Goal: Task Accomplishment & Management: Manage account settings

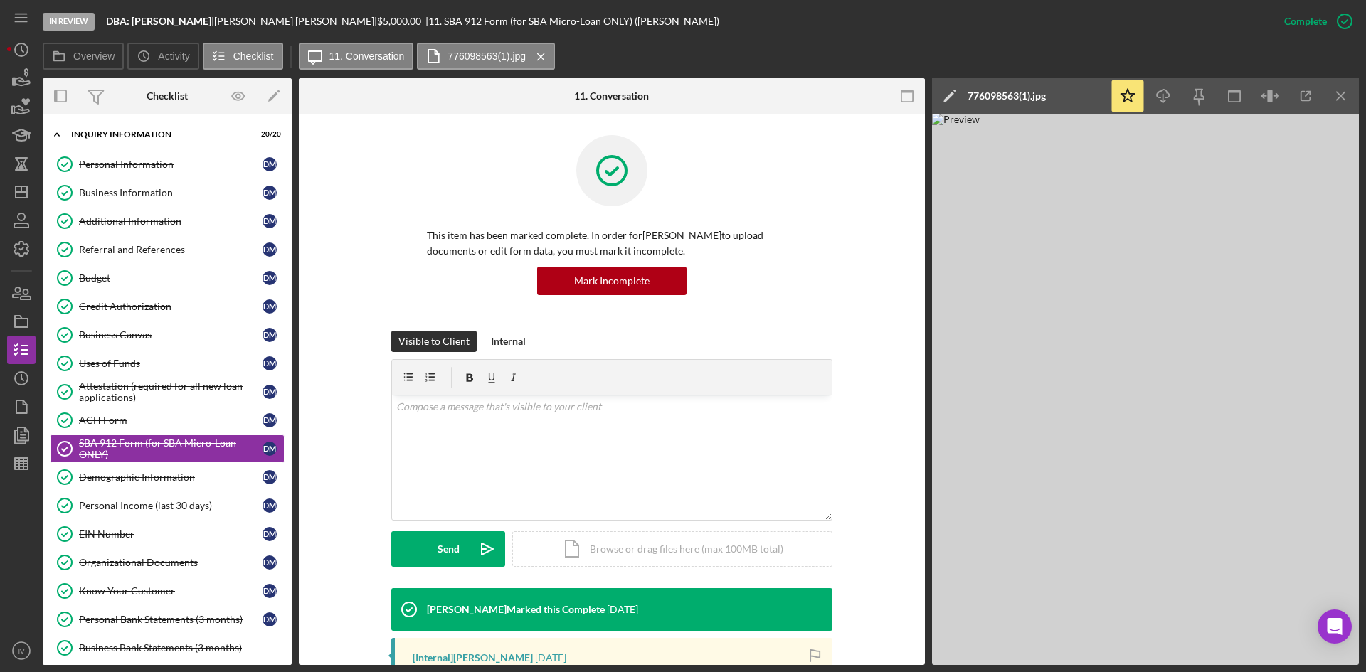
scroll to position [213, 0]
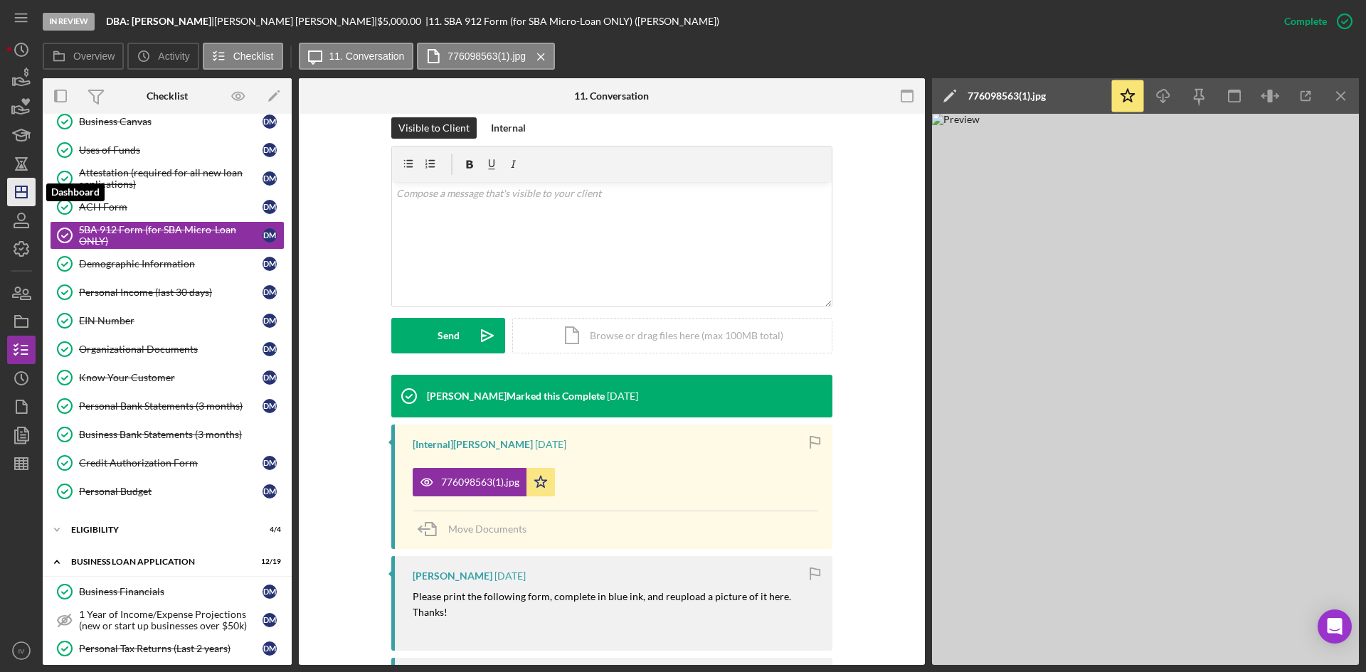
click at [18, 189] on icon "Icon/Dashboard" at bounding box center [22, 192] width 36 height 36
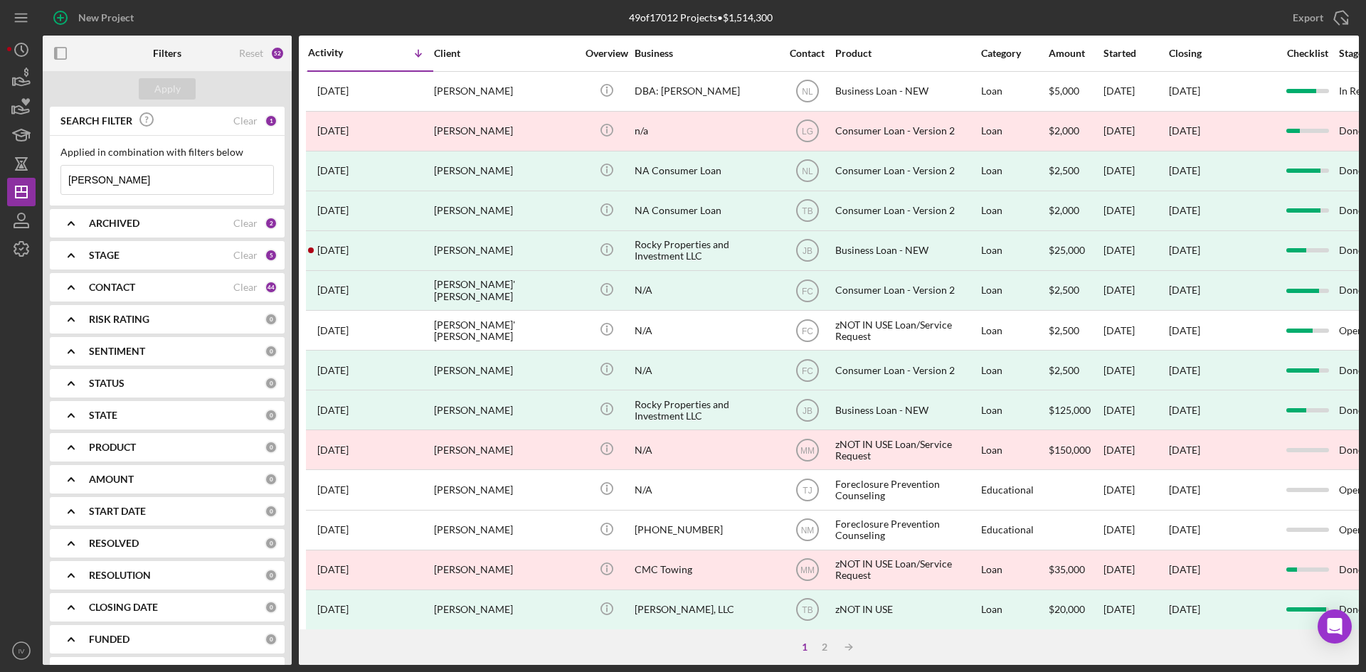
click at [55, 174] on div "Applied in combination with filters below [PERSON_NAME] Icon/Menu Close" at bounding box center [167, 171] width 235 height 70
click at [115, 179] on input "[PERSON_NAME]" at bounding box center [167, 180] width 212 height 28
drag, startPoint x: 115, startPoint y: 179, endPoint x: 67, endPoint y: 185, distance: 48.0
click at [67, 185] on input "[PERSON_NAME]" at bounding box center [167, 180] width 212 height 28
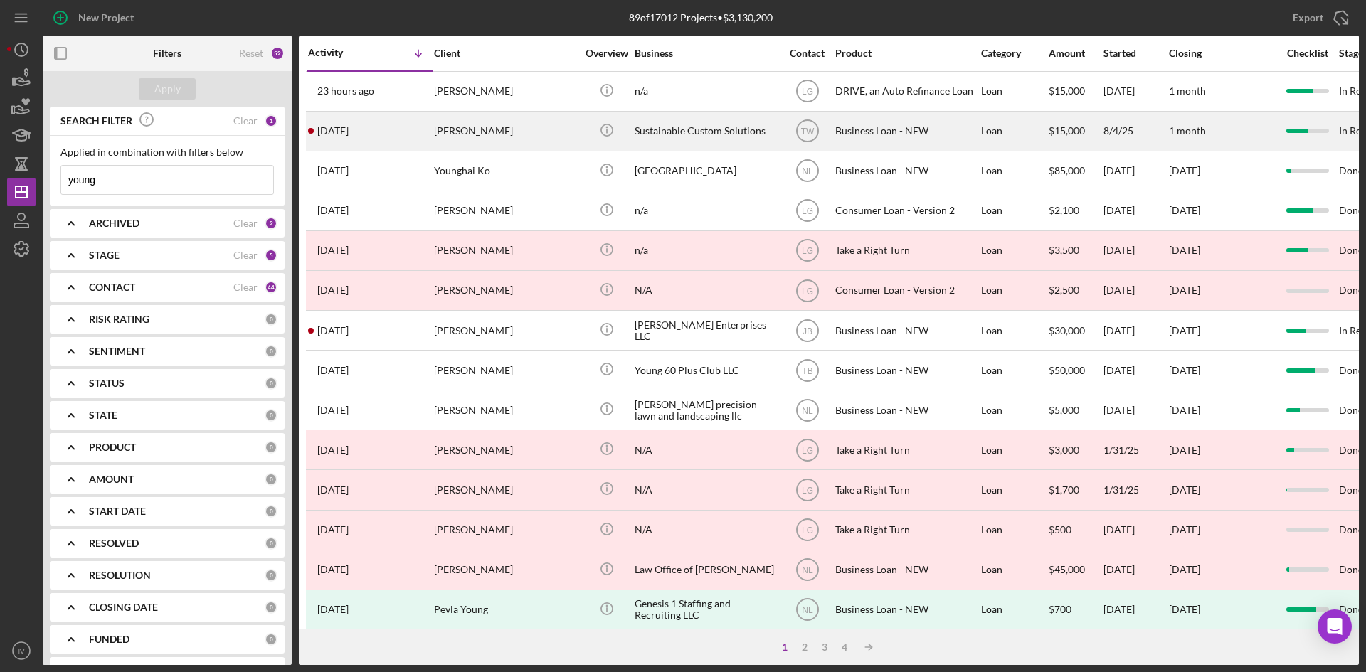
type input "young"
click at [512, 121] on div "[PERSON_NAME]" at bounding box center [505, 131] width 142 height 38
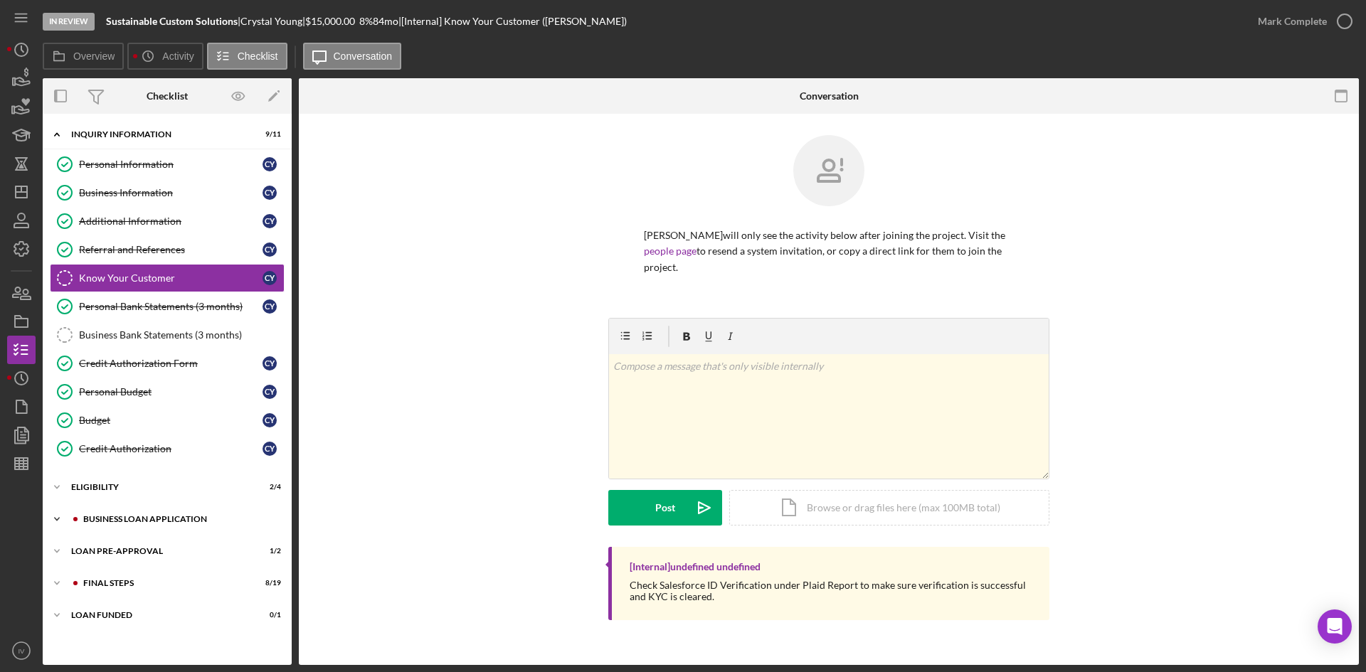
click at [99, 525] on div "Icon/Expander BUSINESS LOAN APPLICATION 13 / 27" at bounding box center [167, 519] width 249 height 28
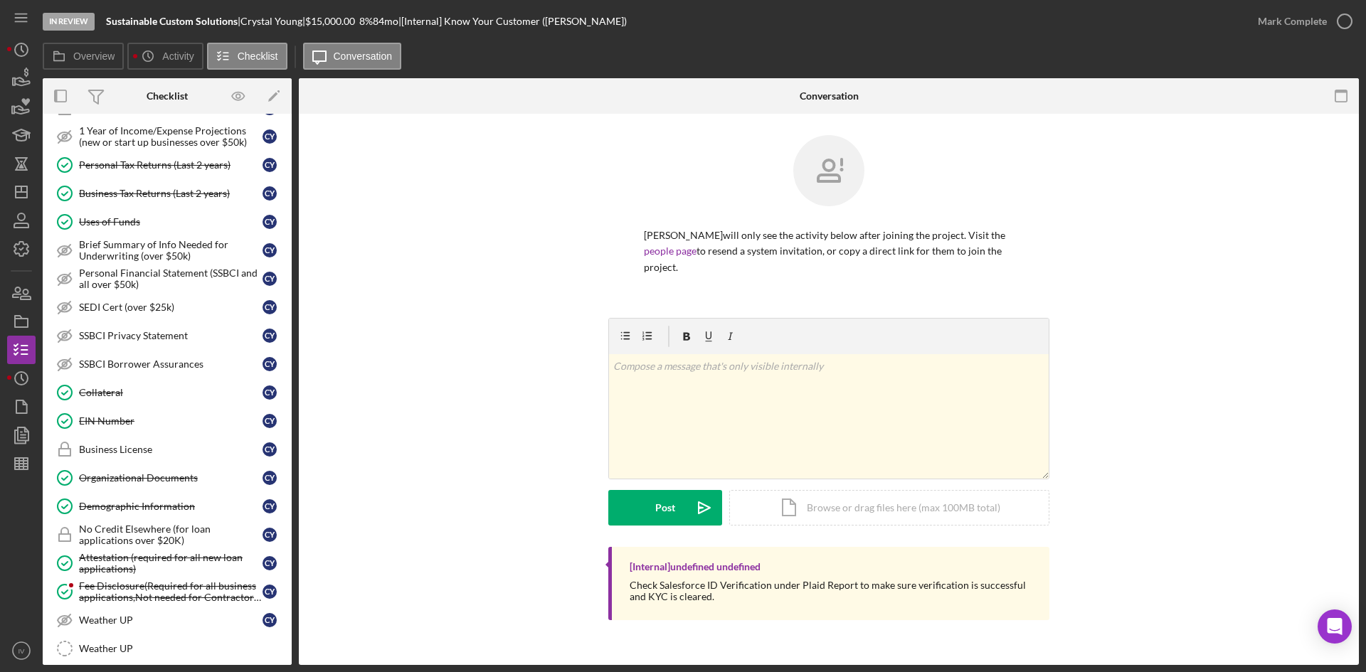
scroll to position [748, 0]
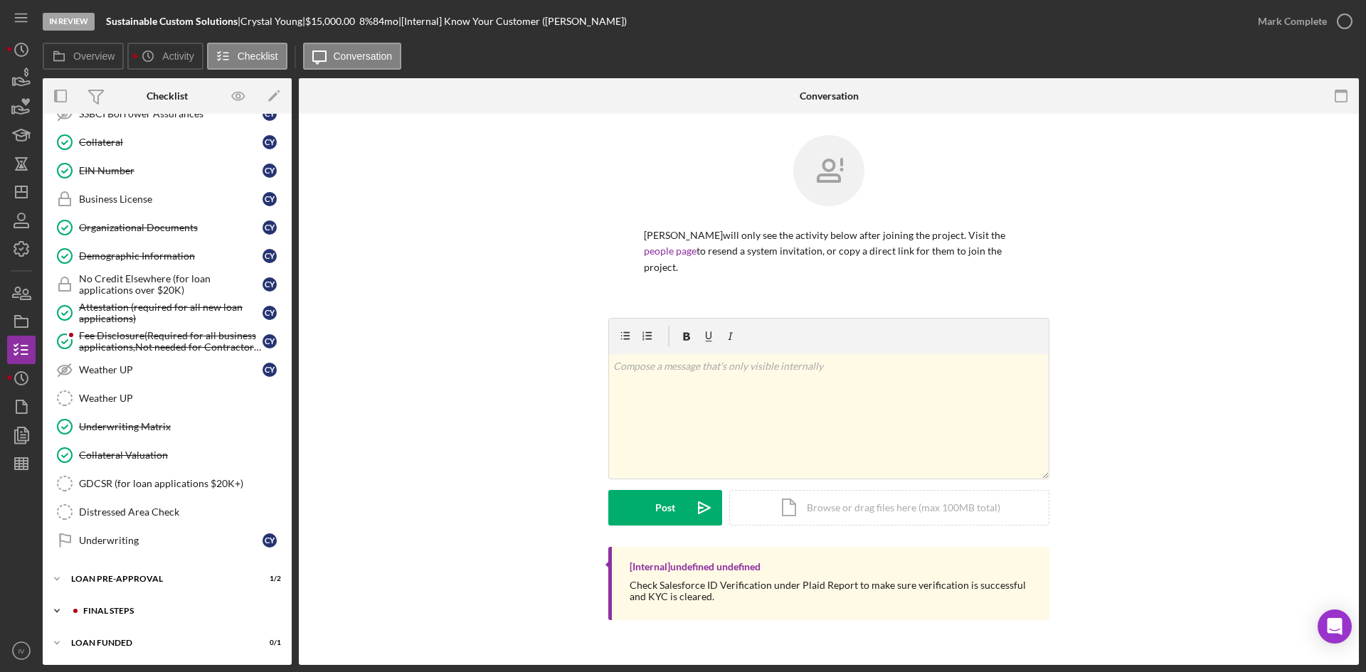
click at [105, 603] on div "Icon/Expander FINAL STEPS 8 / 19" at bounding box center [167, 611] width 249 height 28
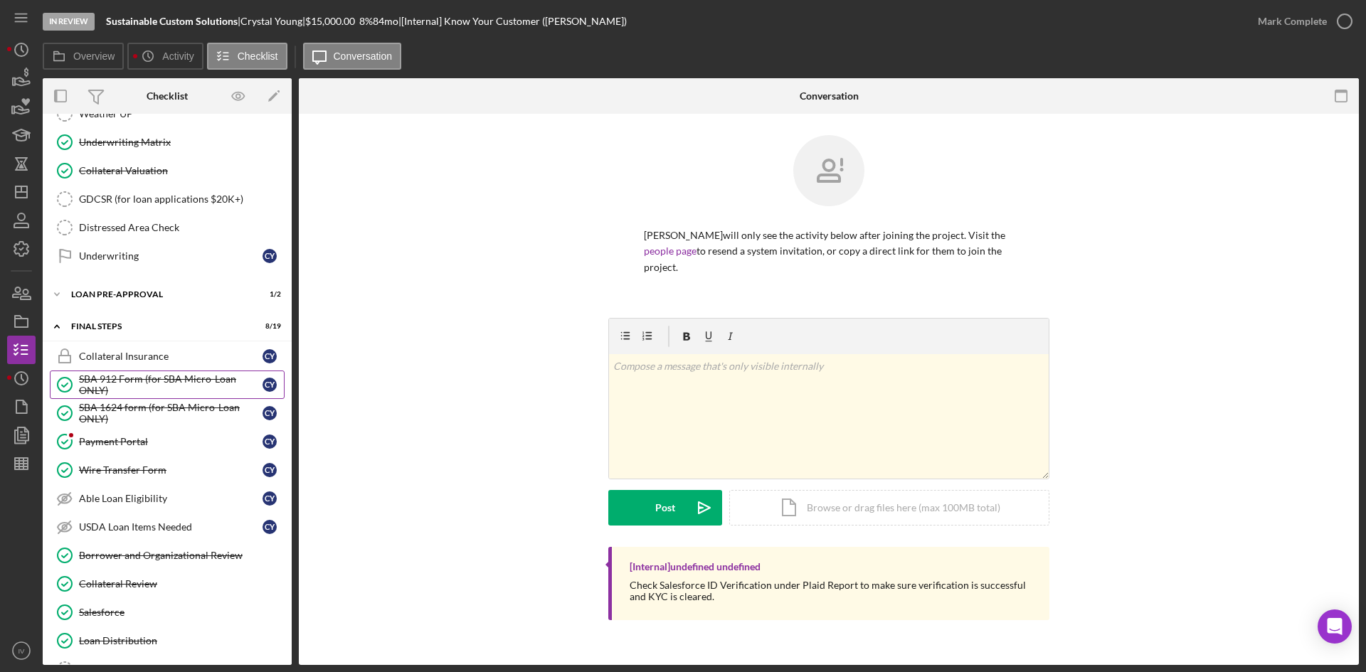
click at [161, 383] on div "SBA 912 Form (for SBA Micro-Loan ONLY)" at bounding box center [171, 385] width 184 height 23
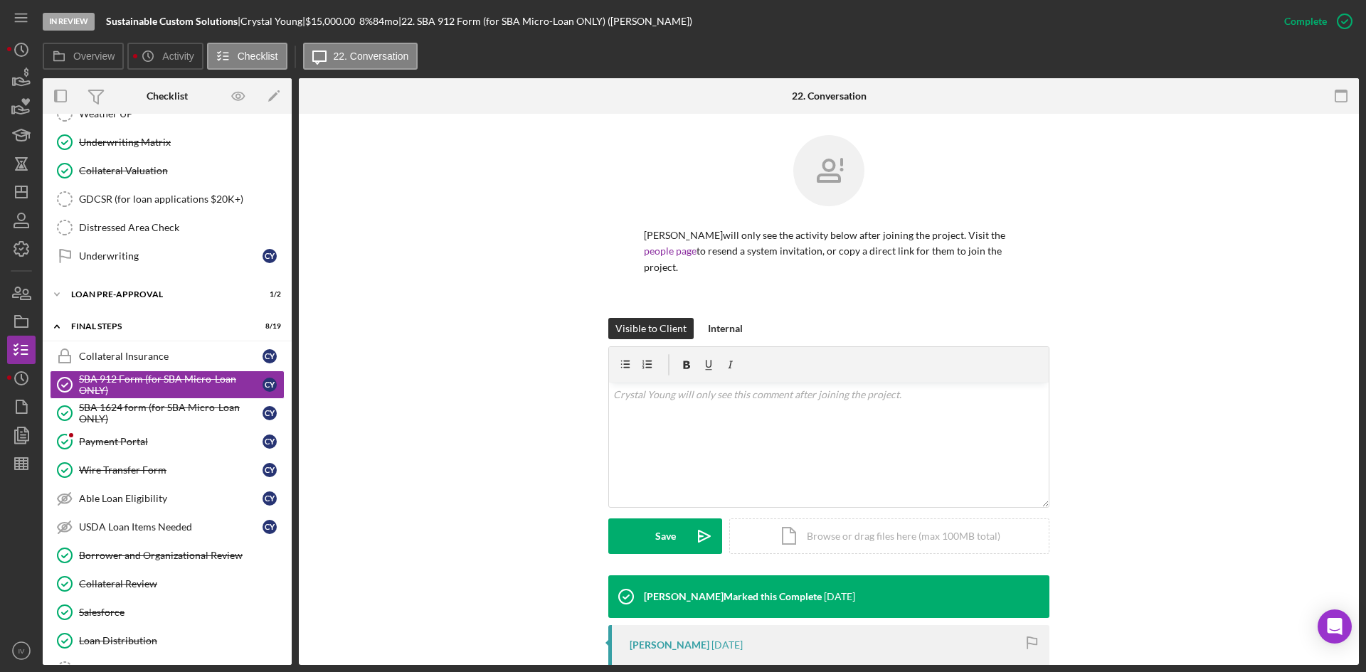
scroll to position [218, 0]
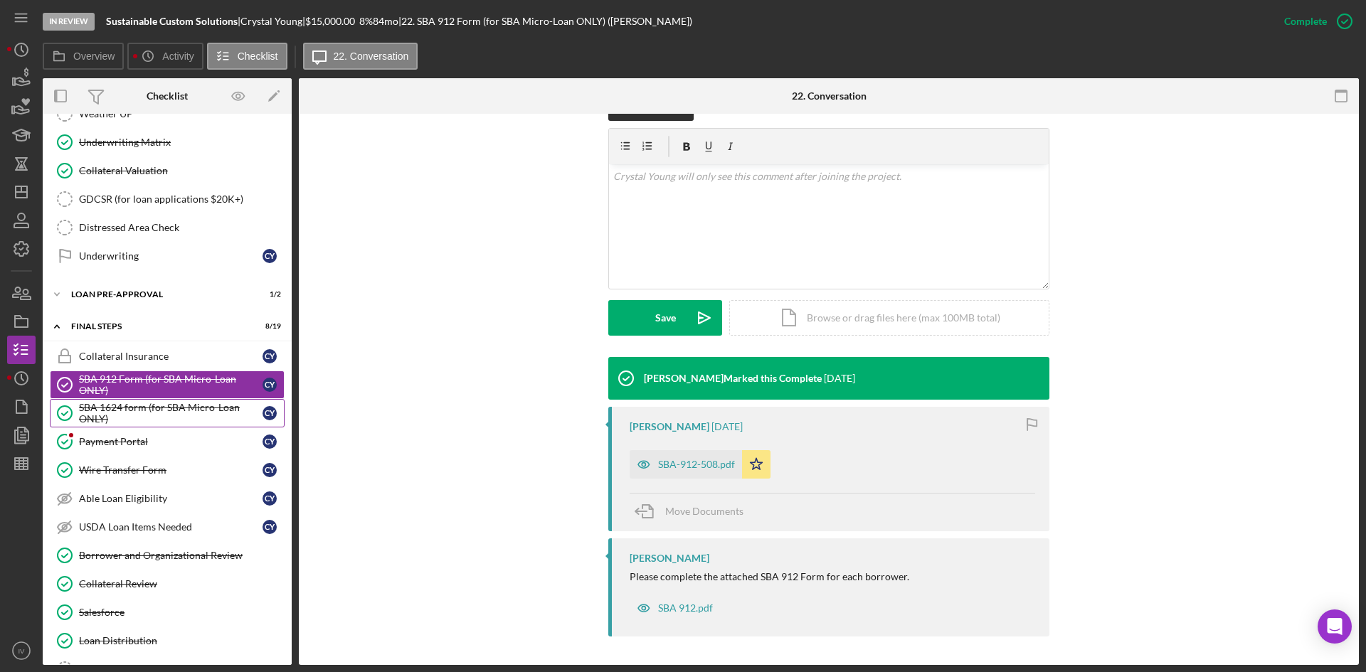
click at [149, 411] on div "SBA 1624 form (for SBA Micro-Loan ONLY)" at bounding box center [171, 413] width 184 height 23
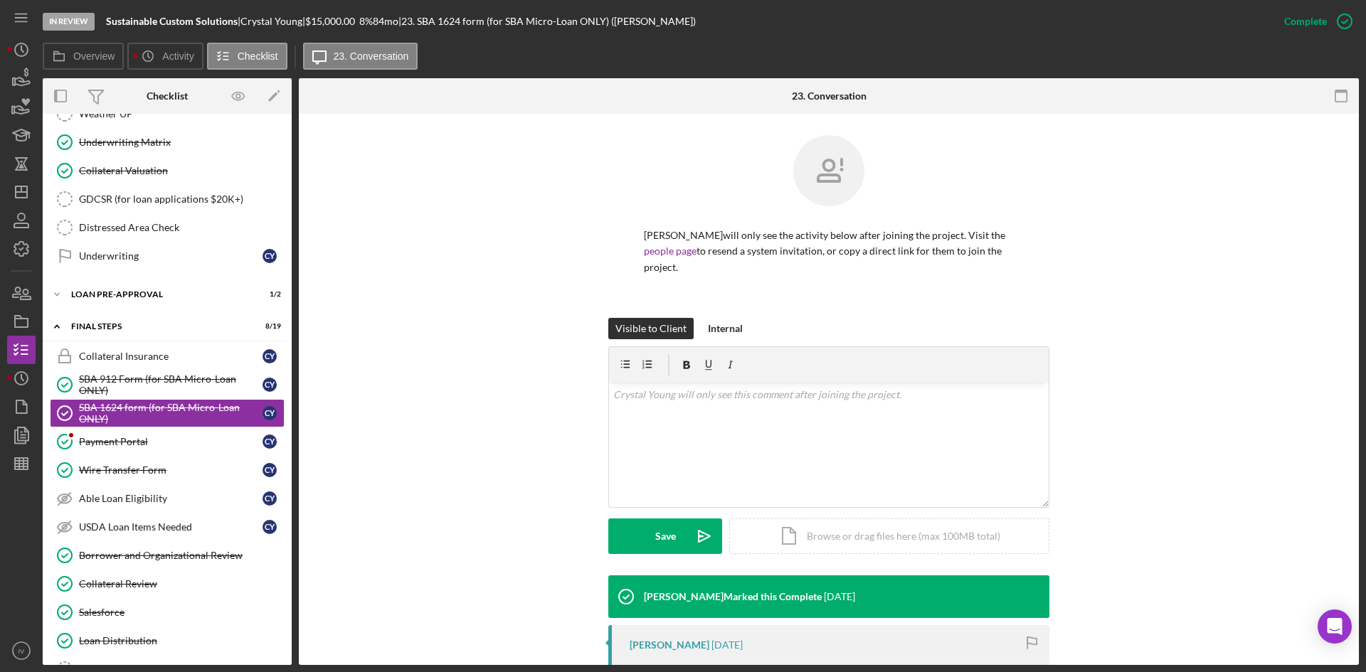
scroll to position [213, 0]
